Goal: Task Accomplishment & Management: Manage account settings

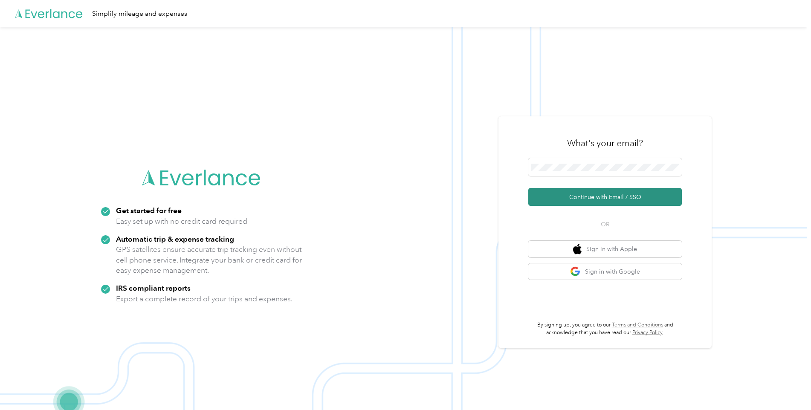
click at [604, 199] on button "Continue with Email / SSO" at bounding box center [606, 197] width 154 height 18
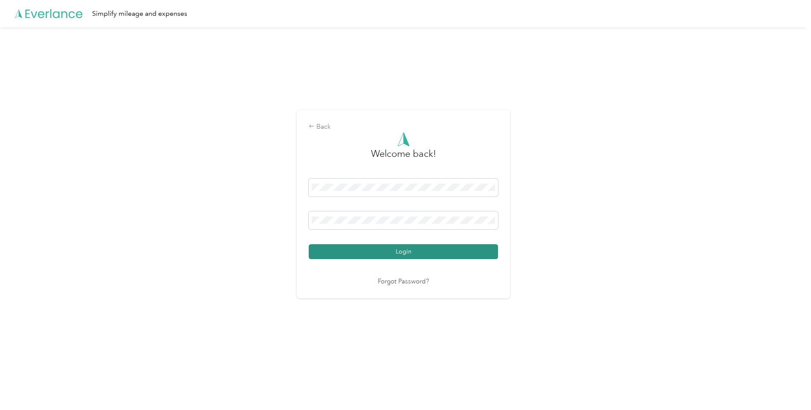
click at [400, 255] on button "Login" at bounding box center [403, 251] width 189 height 15
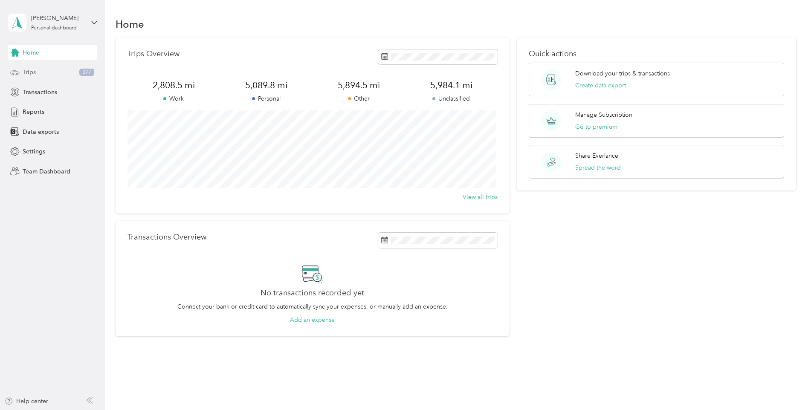
click at [29, 70] on span "Trips" at bounding box center [29, 72] width 13 height 9
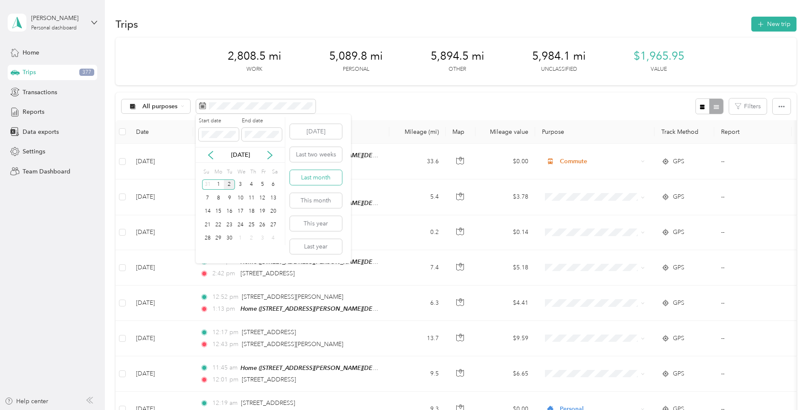
click at [325, 180] on button "Last month" at bounding box center [316, 177] width 52 height 15
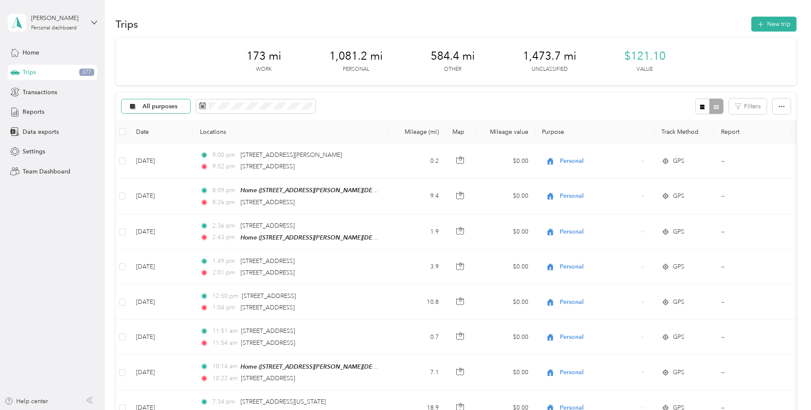
click at [181, 105] on icon at bounding box center [182, 106] width 3 height 3
click at [442, 116] on div "All purposes Filters" at bounding box center [456, 107] width 681 height 28
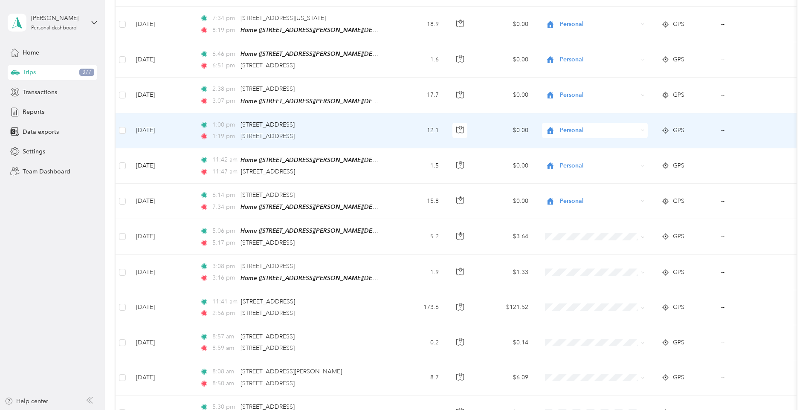
scroll to position [765, 0]
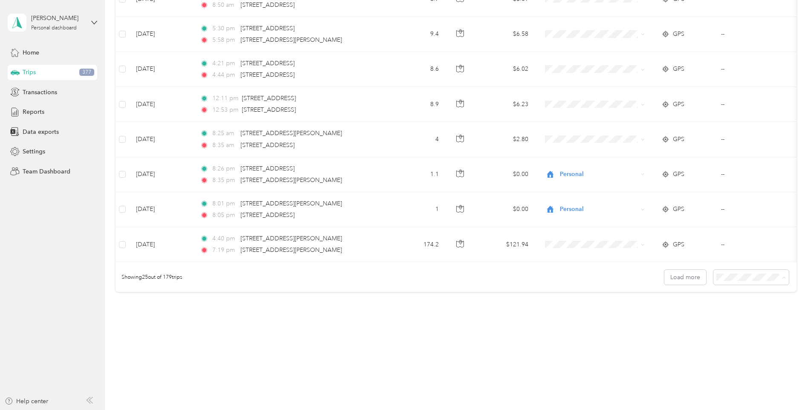
click at [752, 326] on li "100 per load" at bounding box center [750, 323] width 76 height 15
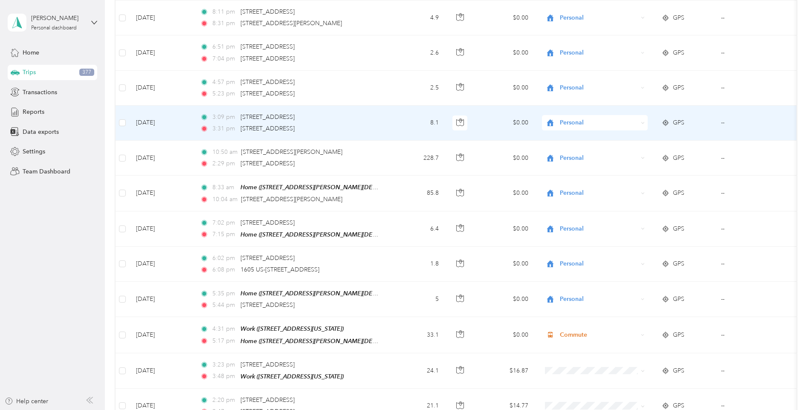
scroll to position [3397, 0]
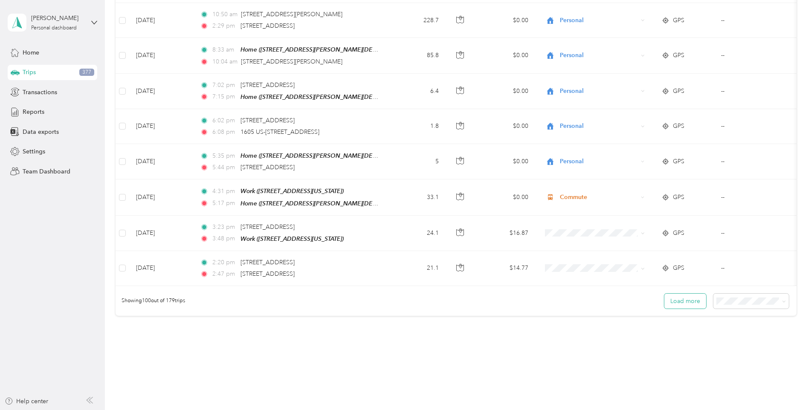
click at [686, 294] on button "Load more" at bounding box center [686, 301] width 42 height 15
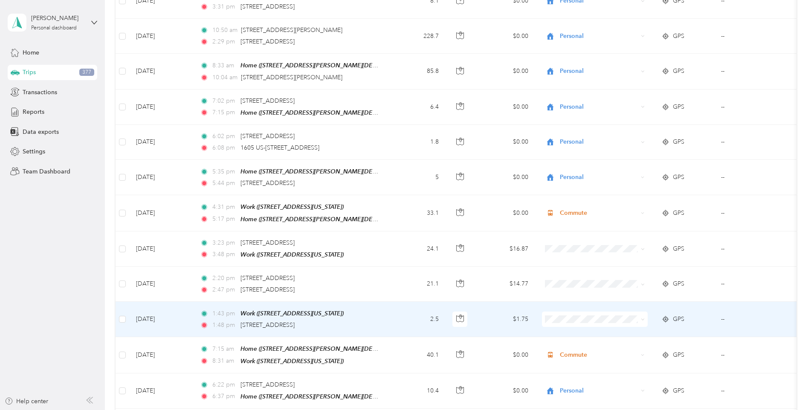
scroll to position [3395, 0]
